Goal: Task Accomplishment & Management: Use online tool/utility

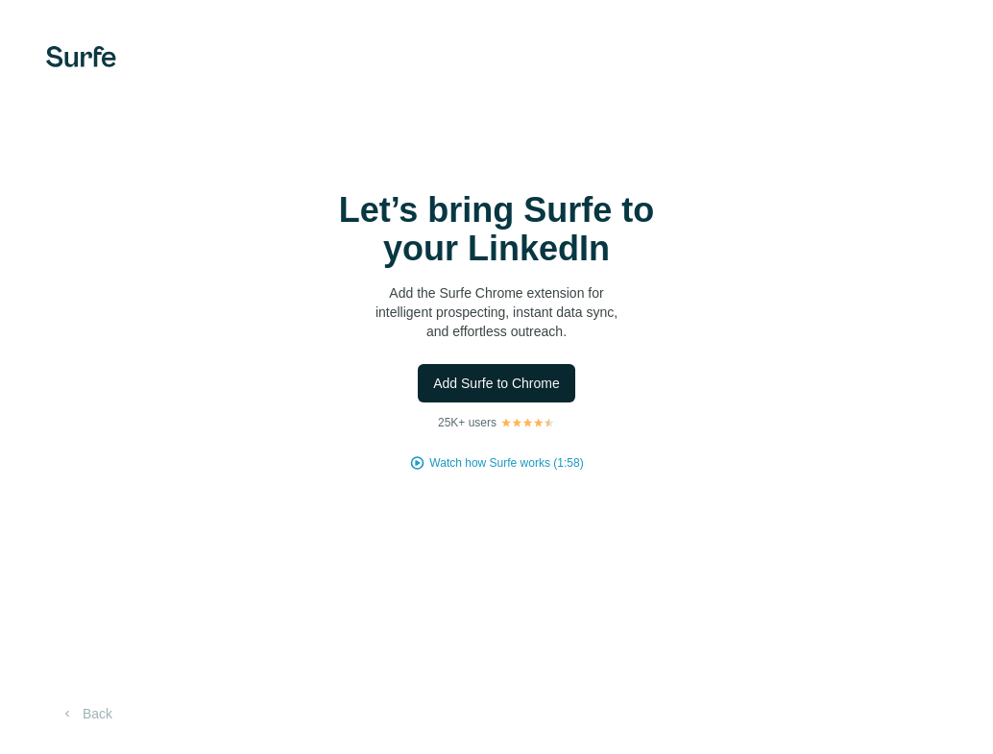
click at [519, 387] on span "Add Surfe to Chrome" at bounding box center [496, 382] width 127 height 19
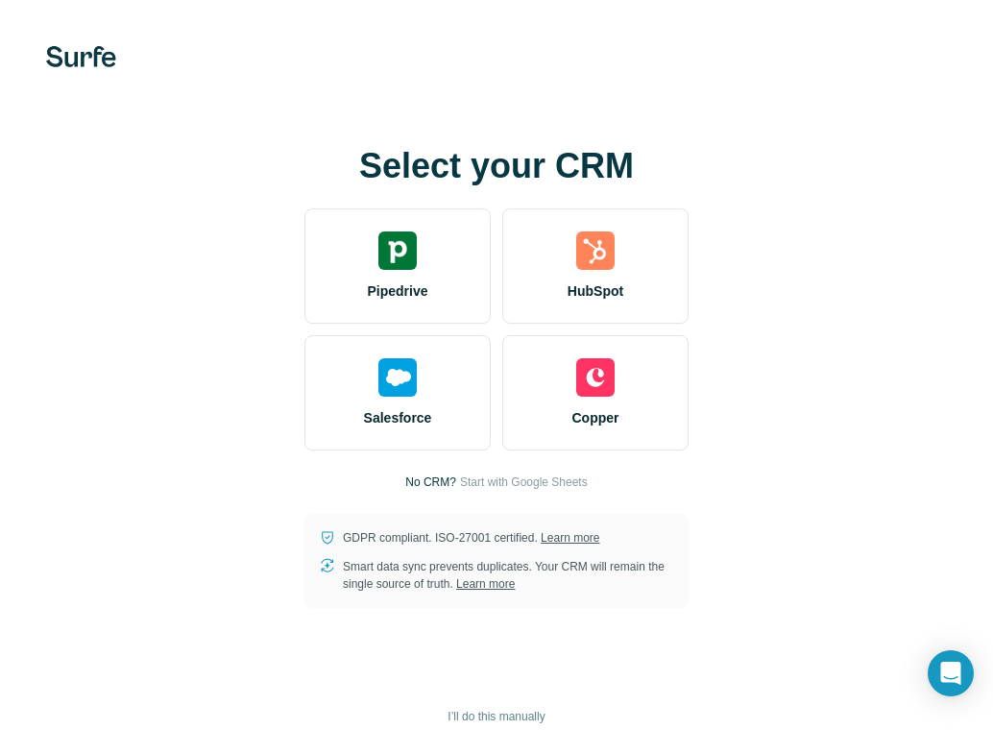
click at [790, 272] on div "Select your CRM Pipedrive HubSpot Salesforce Copper No CRM? Start with Google S…" at bounding box center [496, 377] width 916 height 461
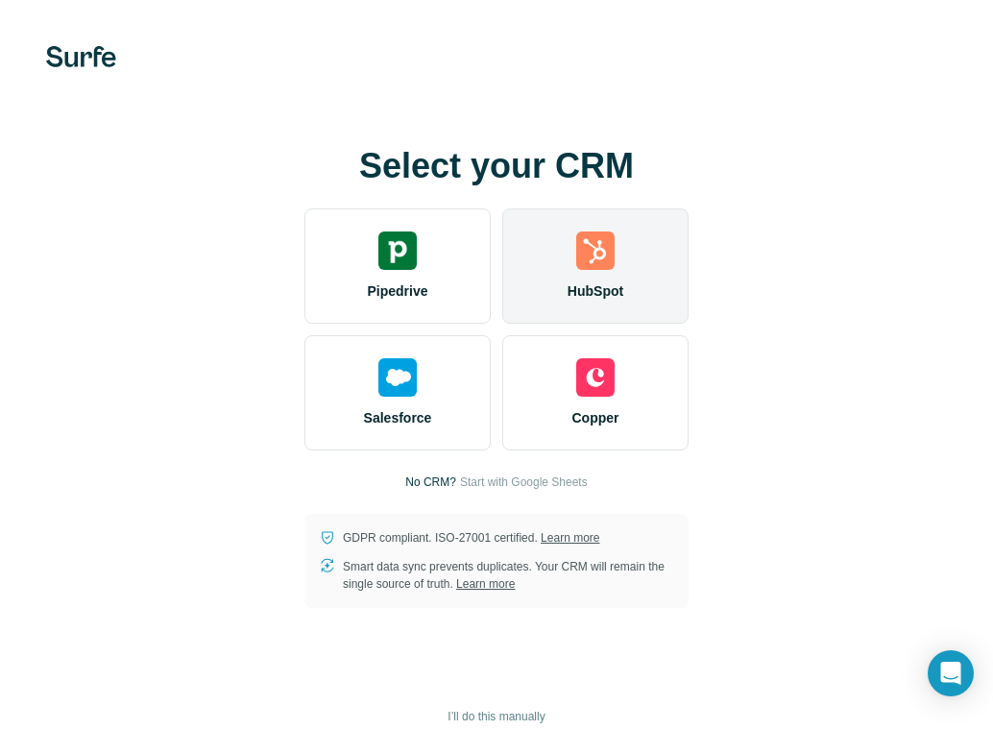
click at [609, 270] on div "HubSpot" at bounding box center [595, 265] width 186 height 115
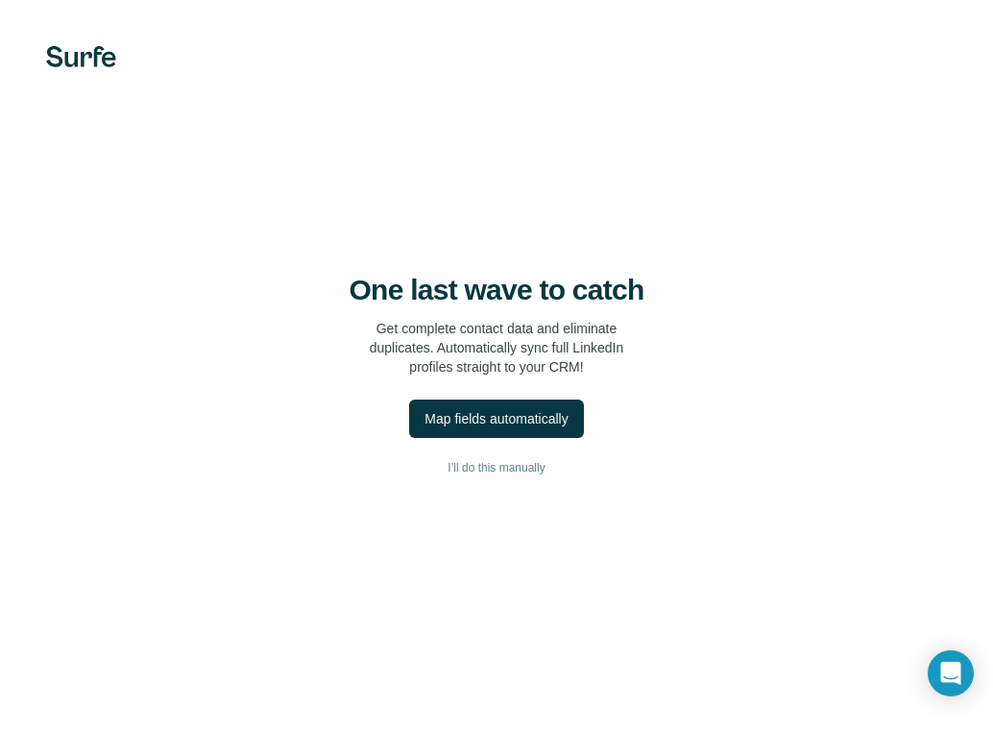
drag, startPoint x: 521, startPoint y: 468, endPoint x: 575, endPoint y: 337, distance: 141.2
click at [575, 337] on div "One last wave to catch Get complete contact data and eliminate duplicates. Auto…" at bounding box center [496, 377] width 993 height 754
click at [565, 426] on div "Map fields automatically" at bounding box center [495, 418] width 143 height 19
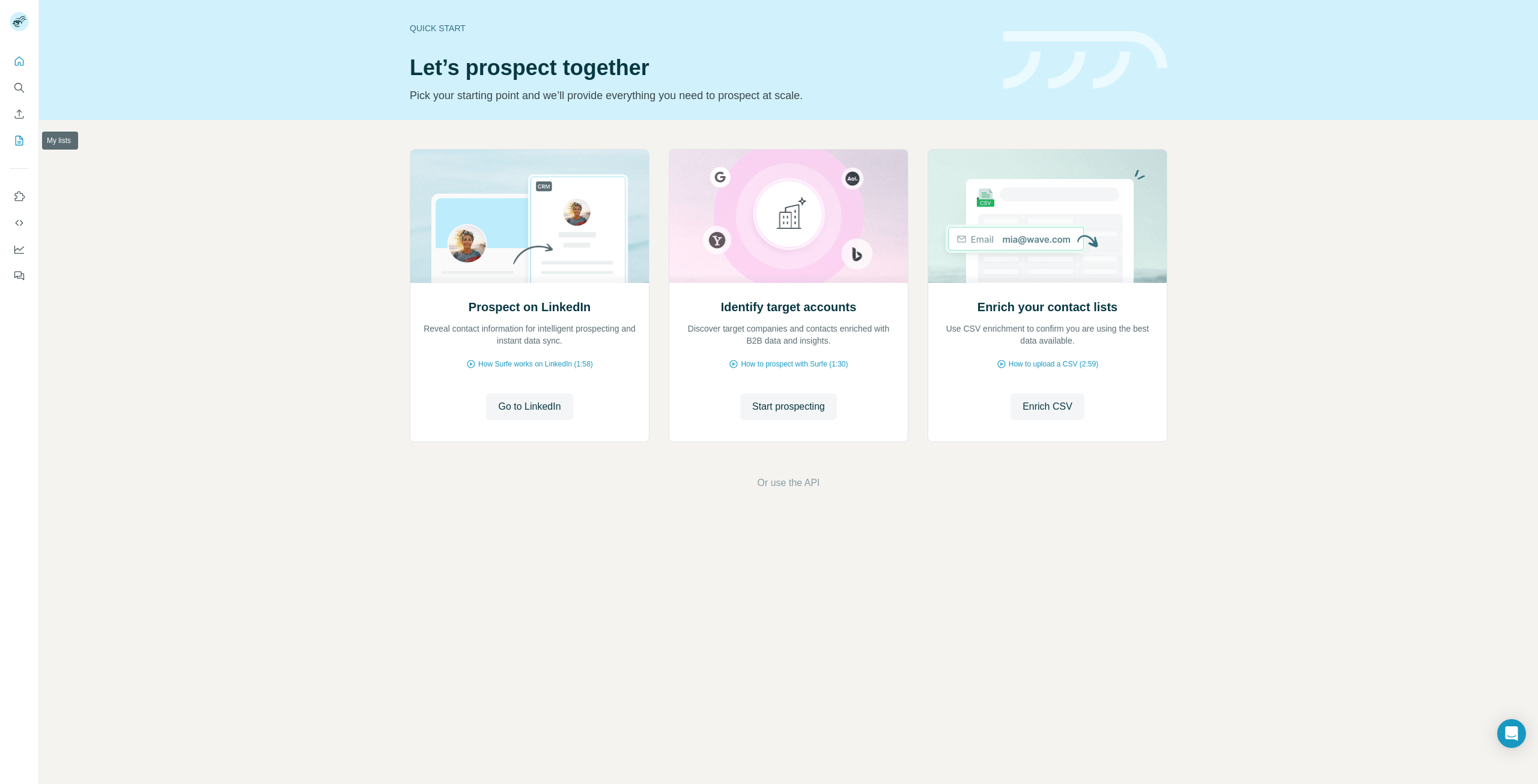
click at [23, 140] on icon "My lists" at bounding box center [19, 140] width 12 height 12
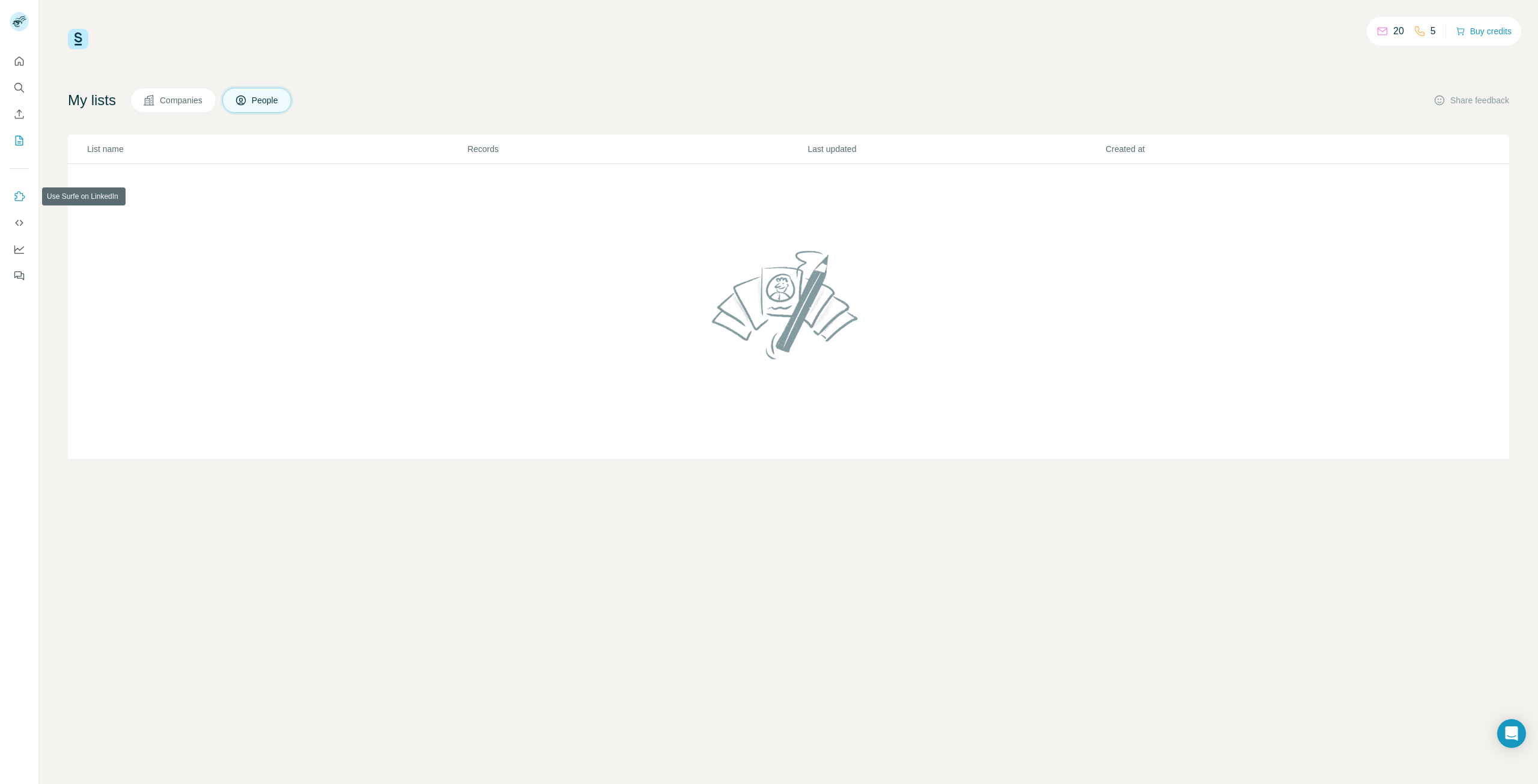
click at [19, 197] on icon "Use Surfe on LinkedIn" at bounding box center [19, 196] width 12 height 12
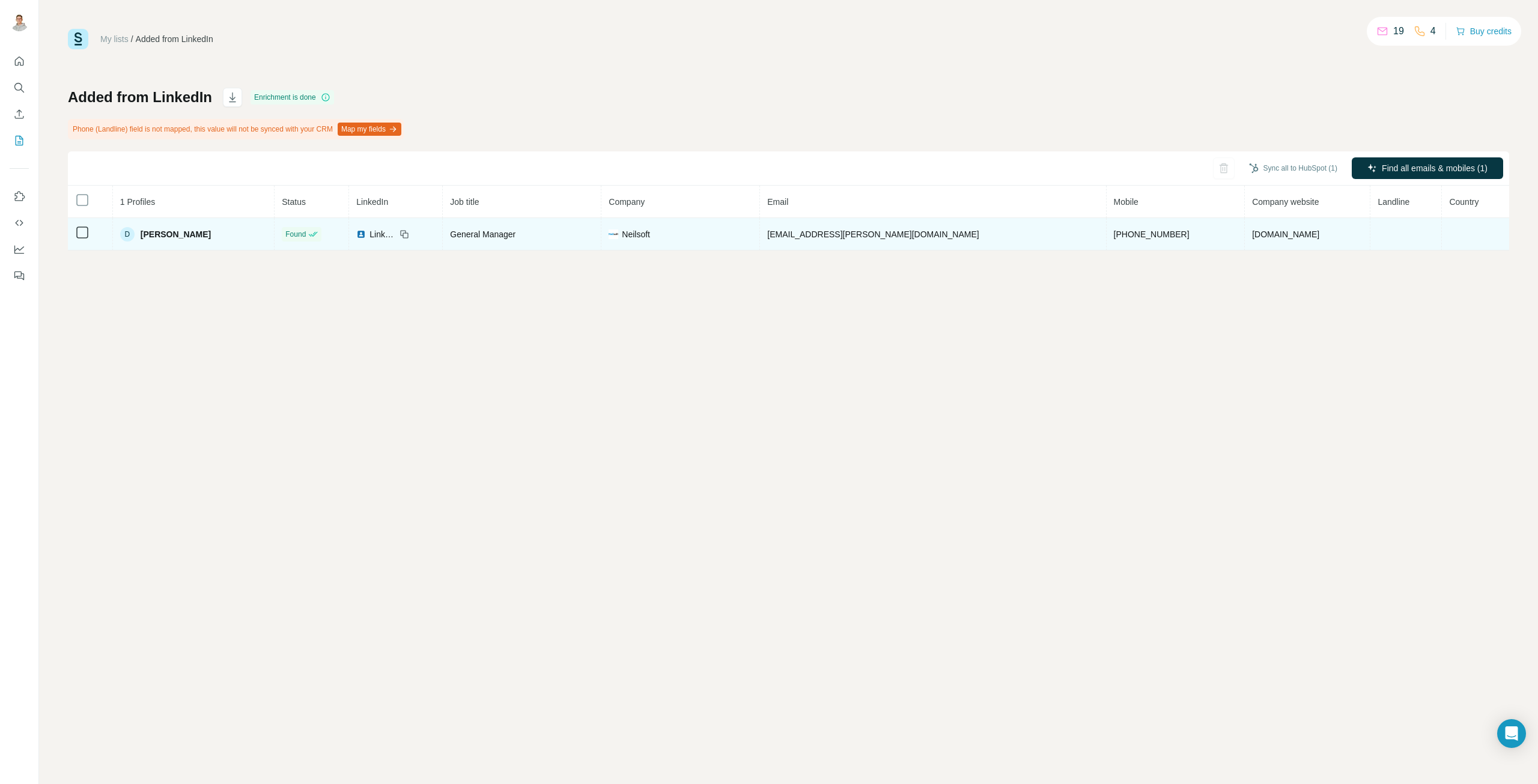
click at [220, 241] on div "D [PERSON_NAME]" at bounding box center [193, 234] width 146 height 14
click at [164, 228] on span "[PERSON_NAME]" at bounding box center [176, 234] width 70 height 12
click at [135, 233] on div "D" at bounding box center [127, 234] width 14 height 14
